Goal: Find contact information: Find contact information

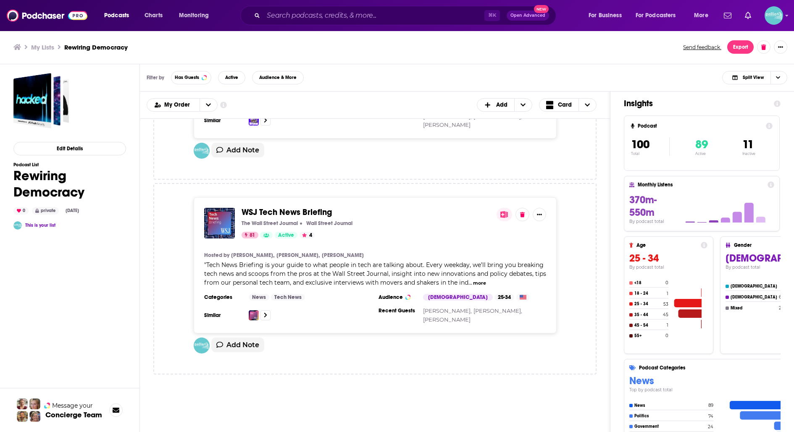
scroll to position [933, 0]
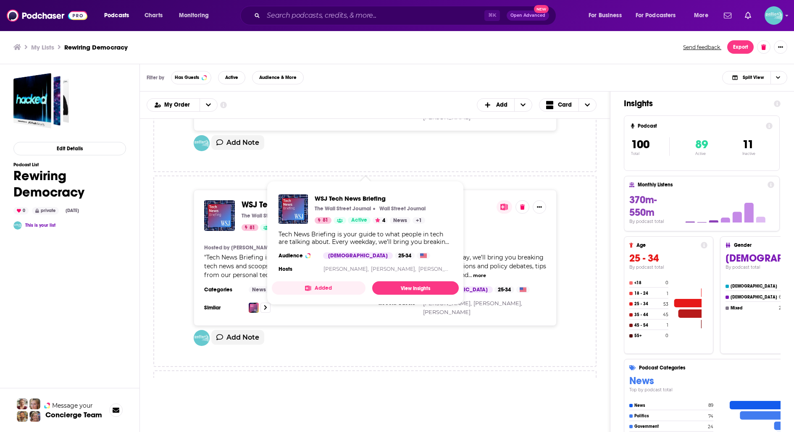
click at [296, 199] on span "WSJ Tech News Briefing" at bounding box center [286, 204] width 90 height 10
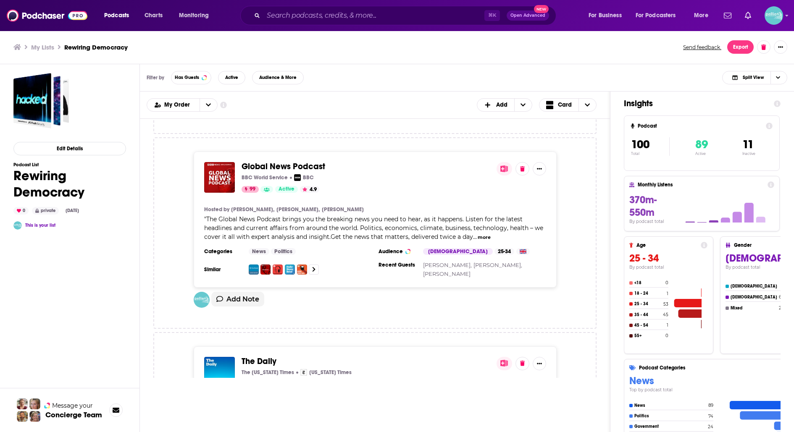
scroll to position [1146, 0]
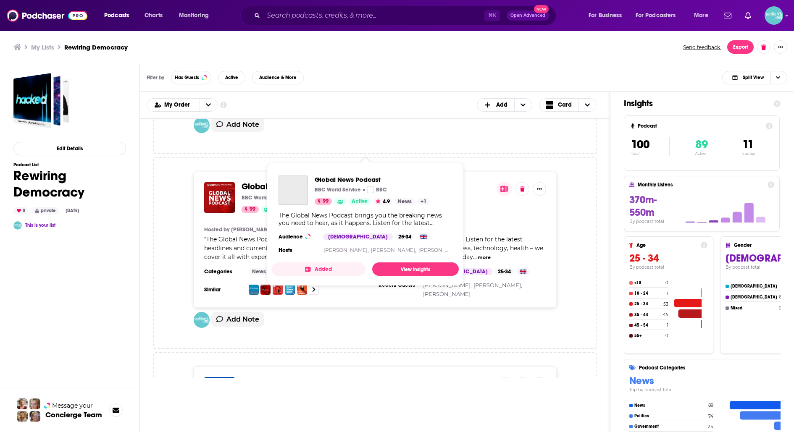
click at [296, 181] on span "Global News Podcast" at bounding box center [283, 186] width 84 height 10
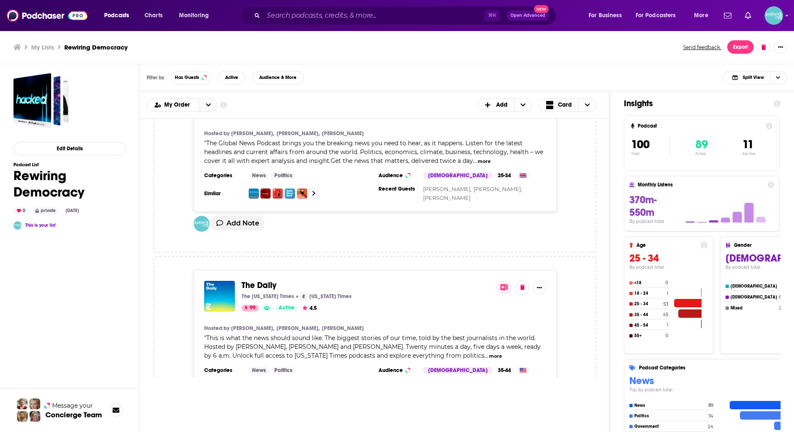
scroll to position [1259, 0]
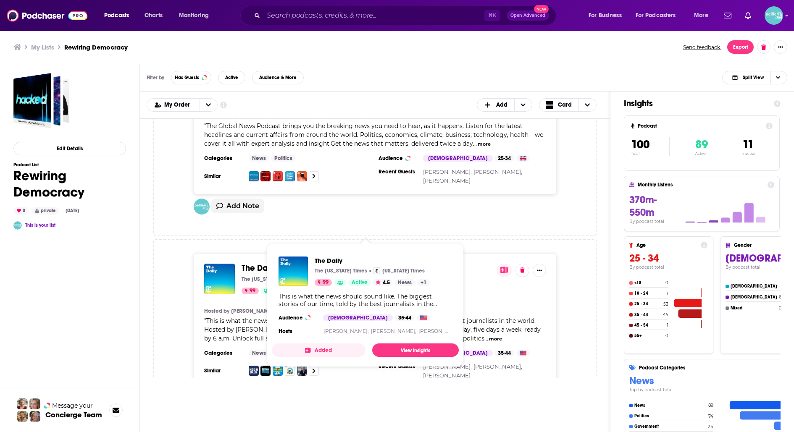
click at [266, 263] on span "The Daily" at bounding box center [258, 268] width 35 height 10
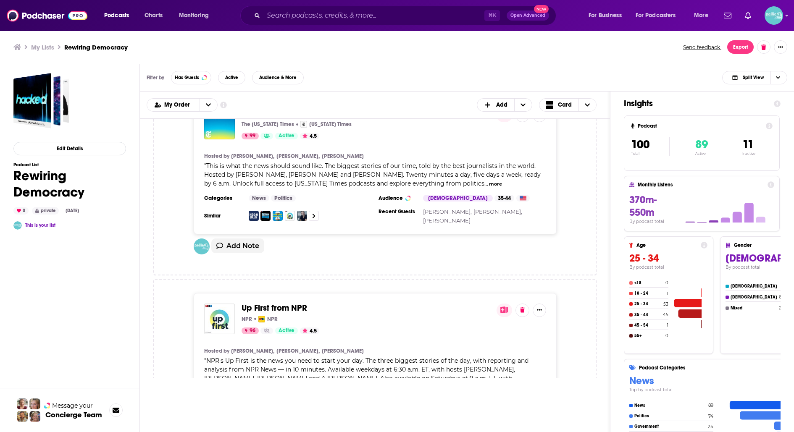
scroll to position [1441, 0]
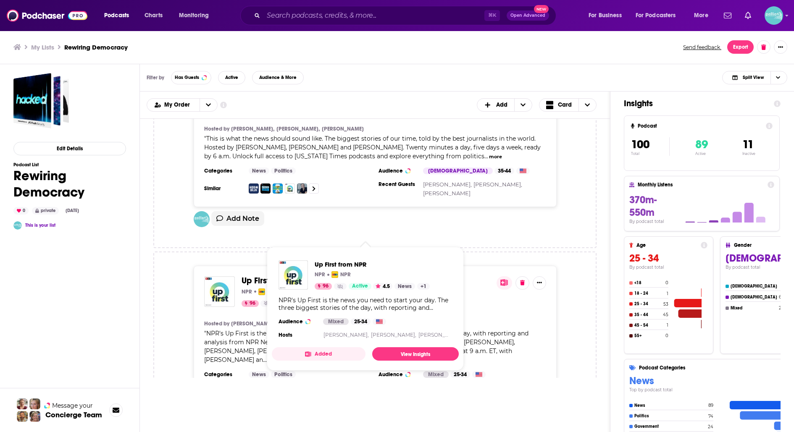
click at [296, 275] on span "Up First from NPR" at bounding box center [274, 280] width 66 height 10
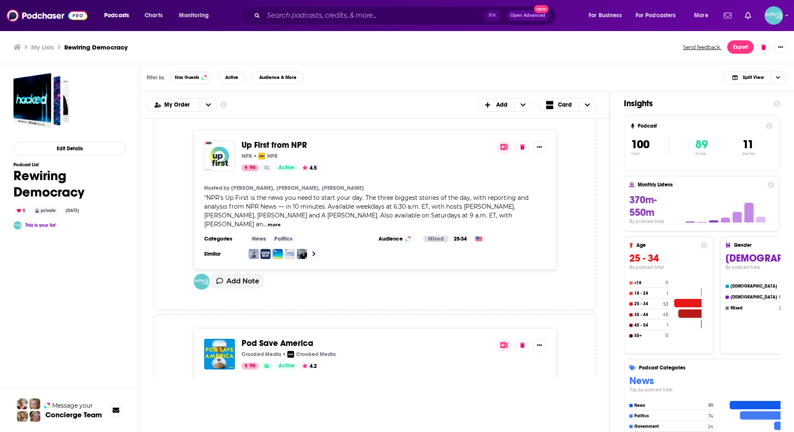
scroll to position [1577, 0]
click at [302, 338] on span "Pod Save America" at bounding box center [277, 343] width 72 height 10
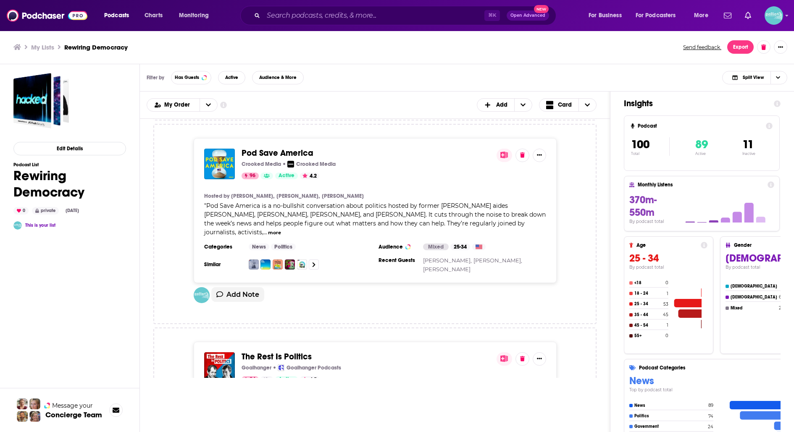
scroll to position [1772, 0]
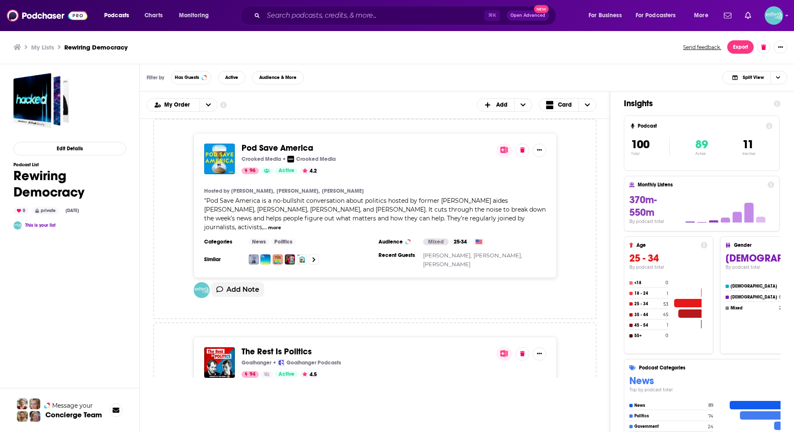
click at [303, 345] on span "The Rest Is Politics" at bounding box center [276, 351] width 70 height 10
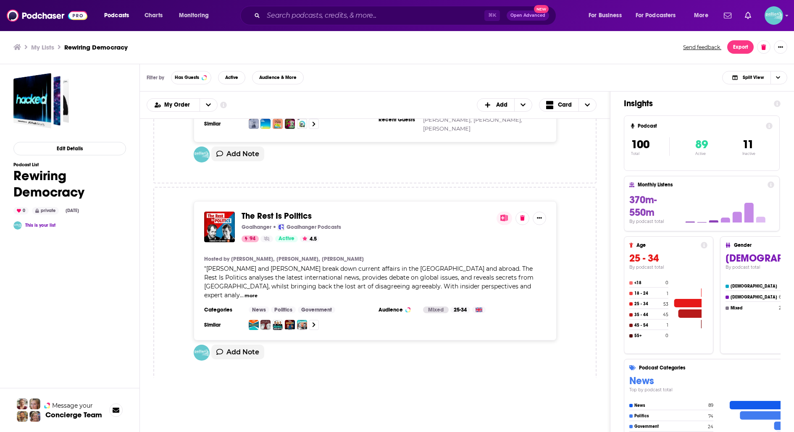
scroll to position [1911, 0]
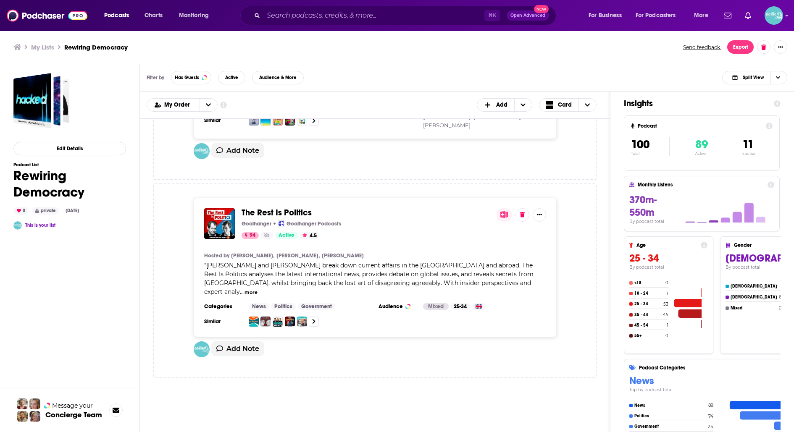
click at [289, 345] on span "Planet Money" at bounding box center [267, 411] width 52 height 10
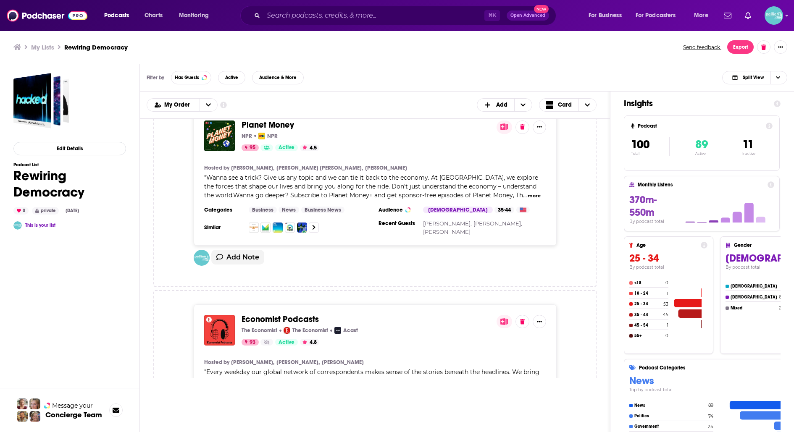
scroll to position [2228, 0]
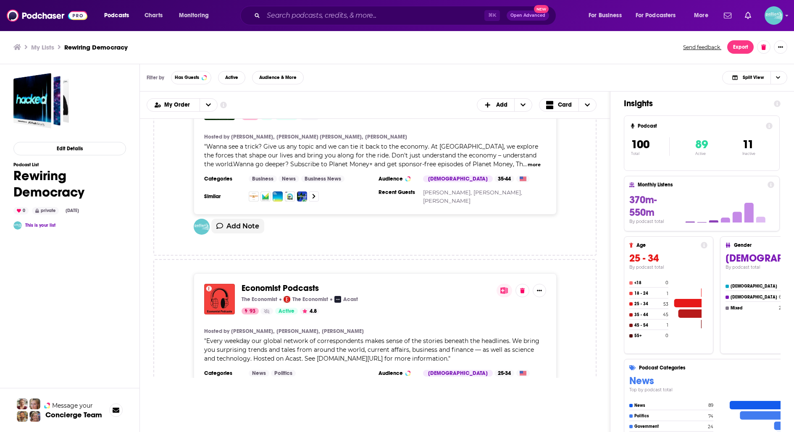
click at [303, 283] on span "Economist Podcasts" at bounding box center [279, 288] width 77 height 10
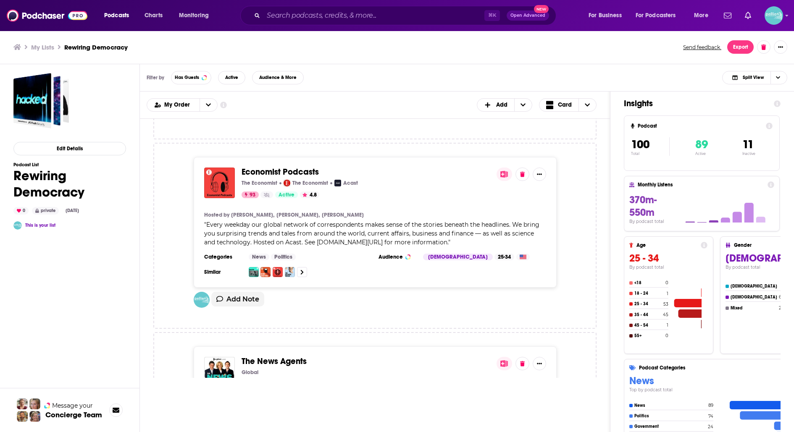
scroll to position [2359, 0]
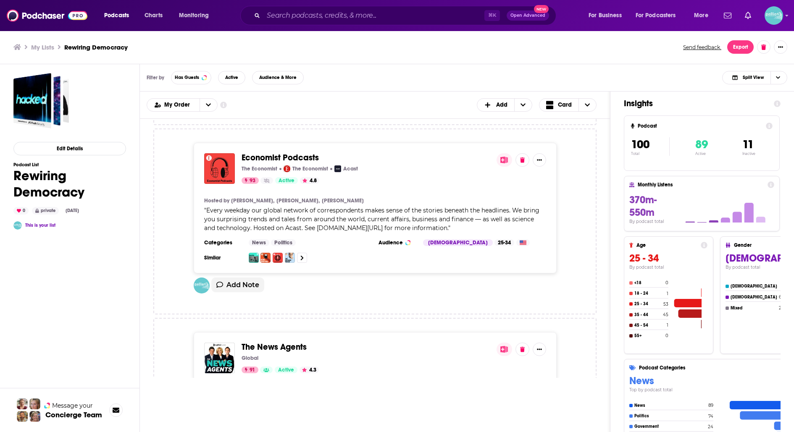
click at [291, 342] on span "The News Agents" at bounding box center [273, 347] width 65 height 10
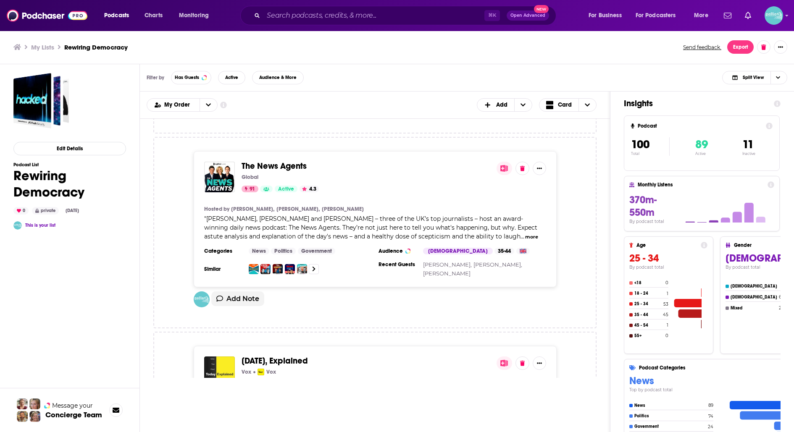
scroll to position [2546, 0]
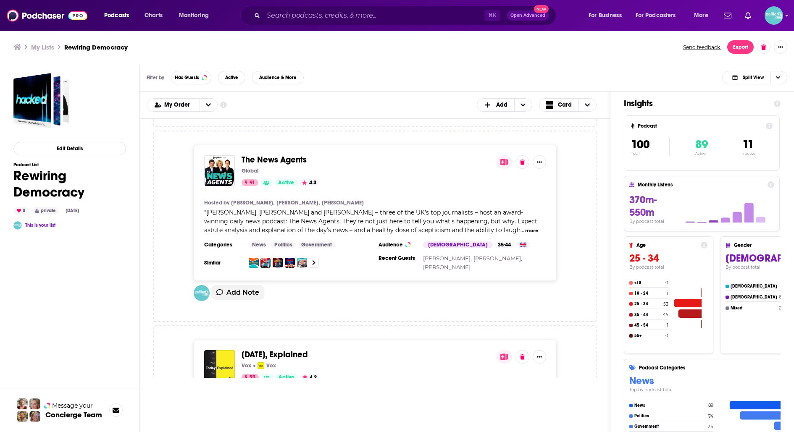
click at [292, 345] on span "[DATE], Explained" at bounding box center [274, 354] width 66 height 10
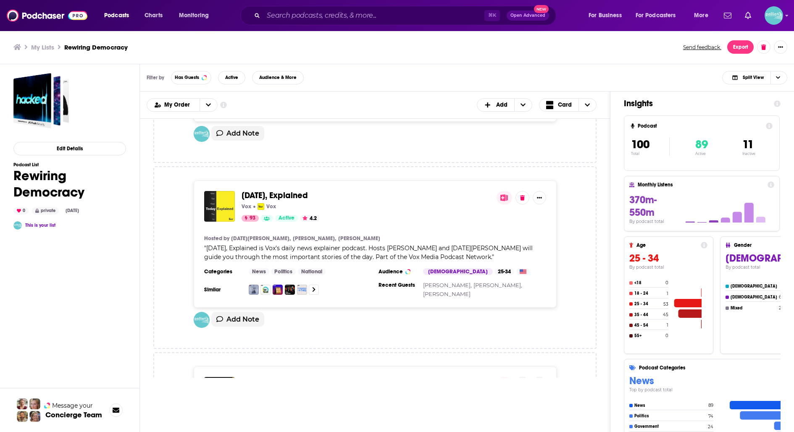
scroll to position [2712, 0]
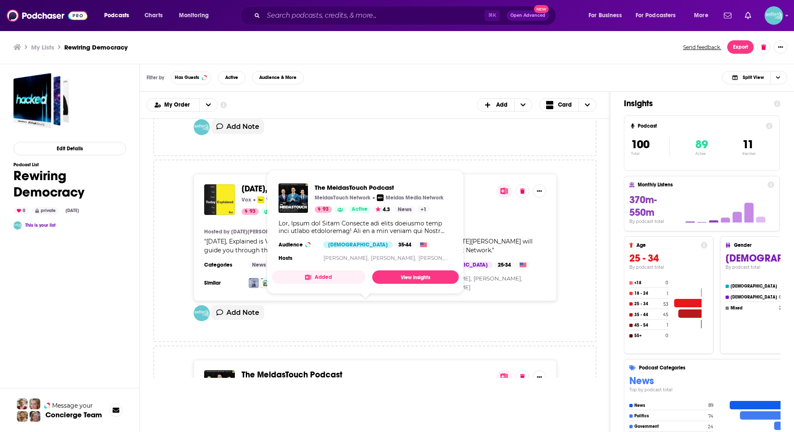
click at [334, 345] on span "The MeidasTouch Podcast" at bounding box center [291, 375] width 101 height 10
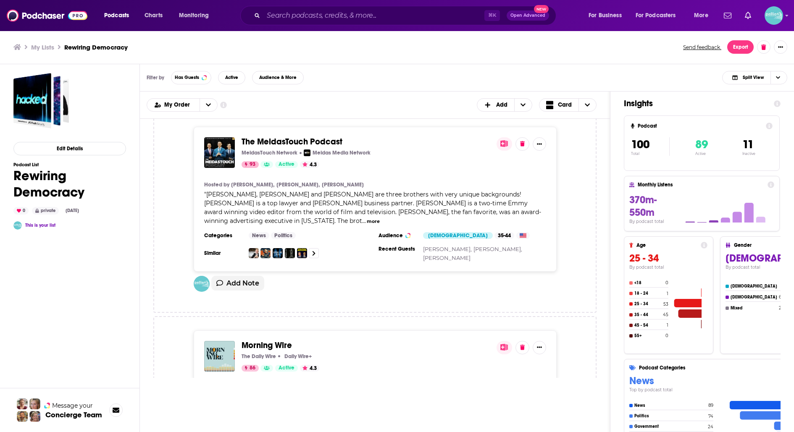
scroll to position [2946, 0]
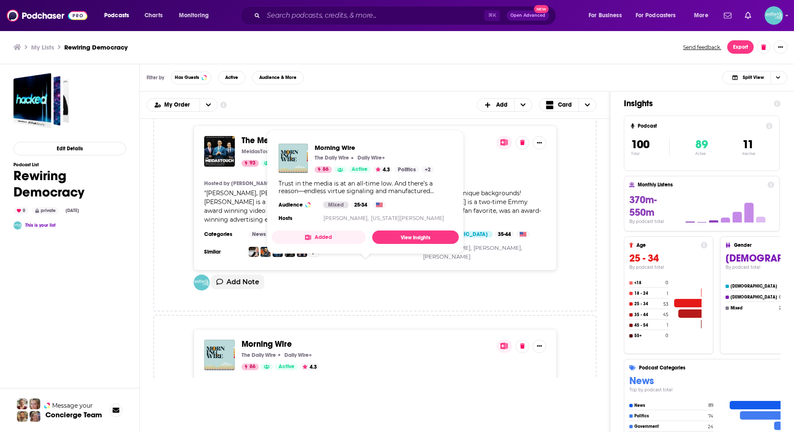
click at [284, 339] on span "Morning Wire" at bounding box center [266, 344] width 50 height 10
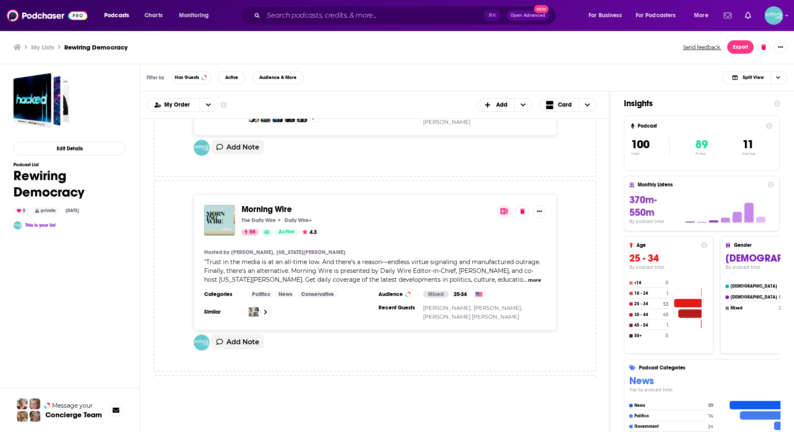
scroll to position [3091, 0]
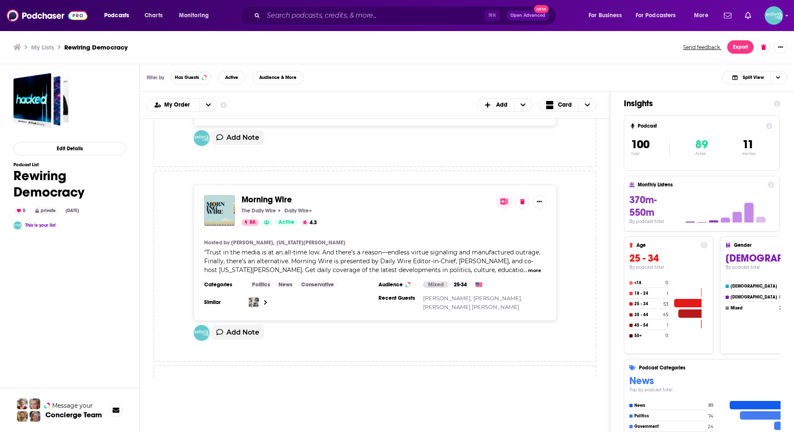
click at [276, 345] on span "FT News Briefing" at bounding box center [272, 394] width 62 height 10
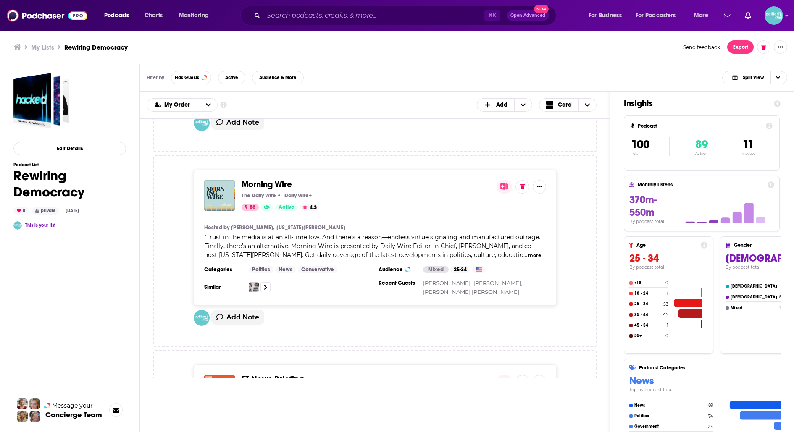
scroll to position [3109, 0]
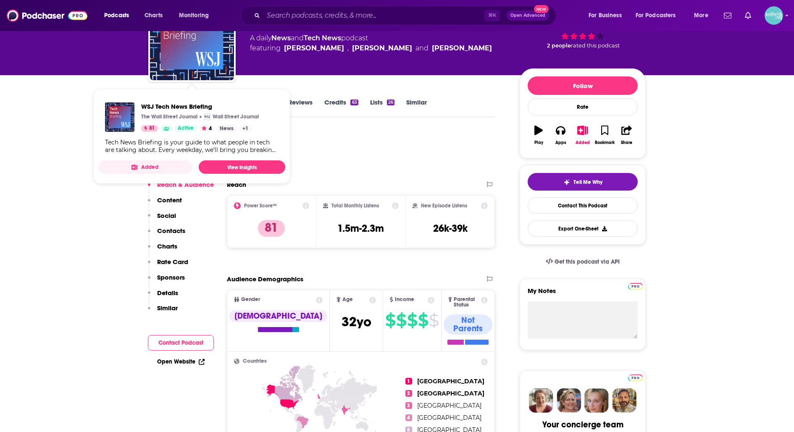
scroll to position [64, 0]
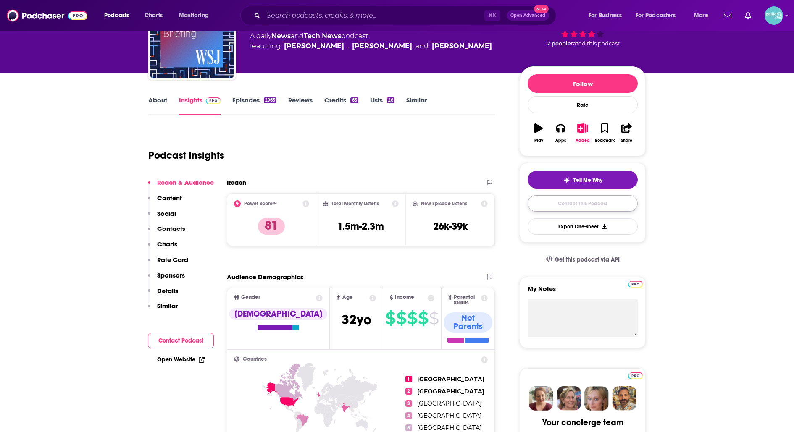
click at [543, 203] on link "Contact This Podcast" at bounding box center [582, 203] width 110 height 16
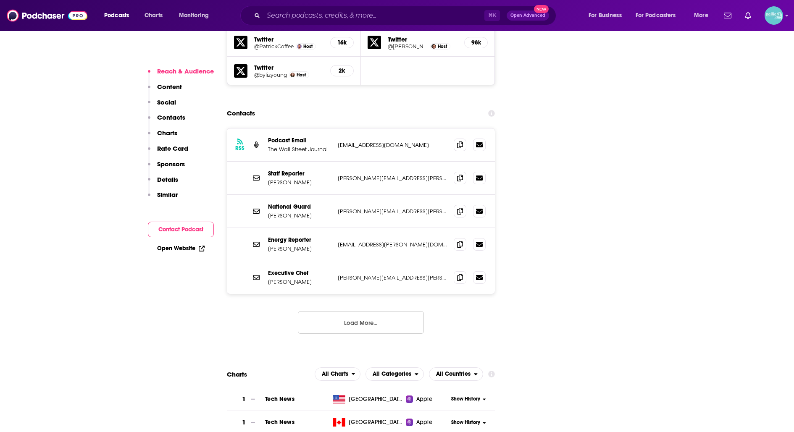
scroll to position [884, 0]
click at [459, 175] on icon at bounding box center [460, 178] width 6 height 7
